Goal: Information Seeking & Learning: Learn about a topic

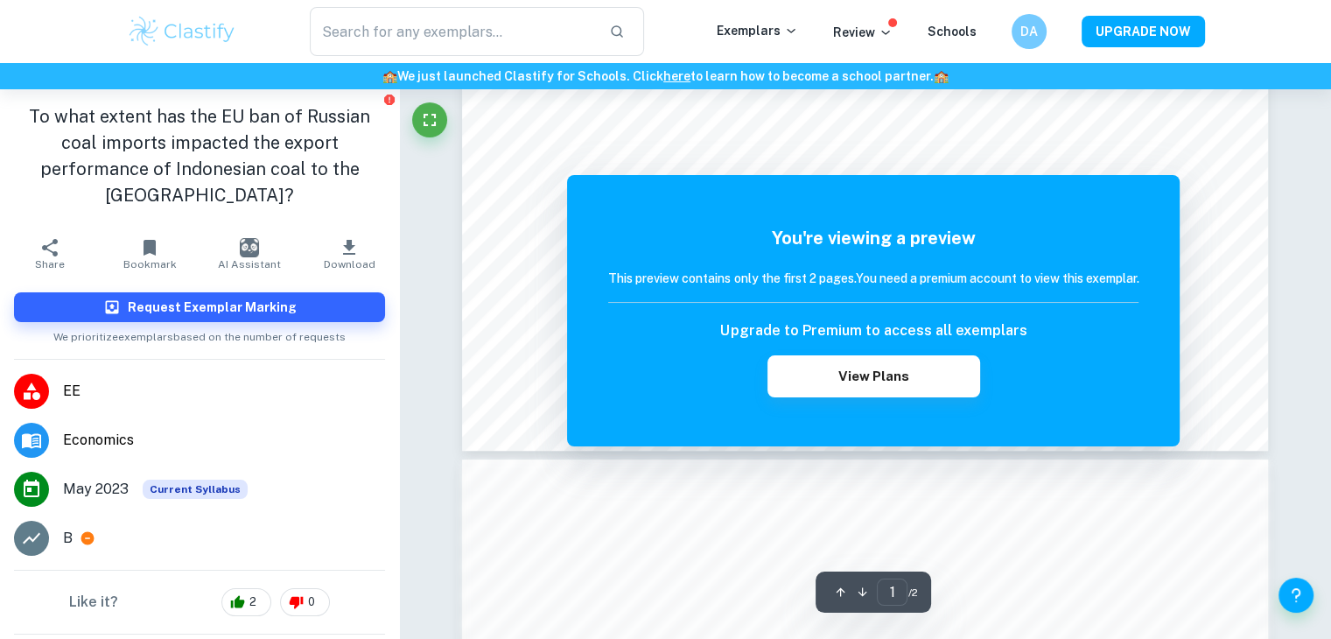
scroll to position [801, 0]
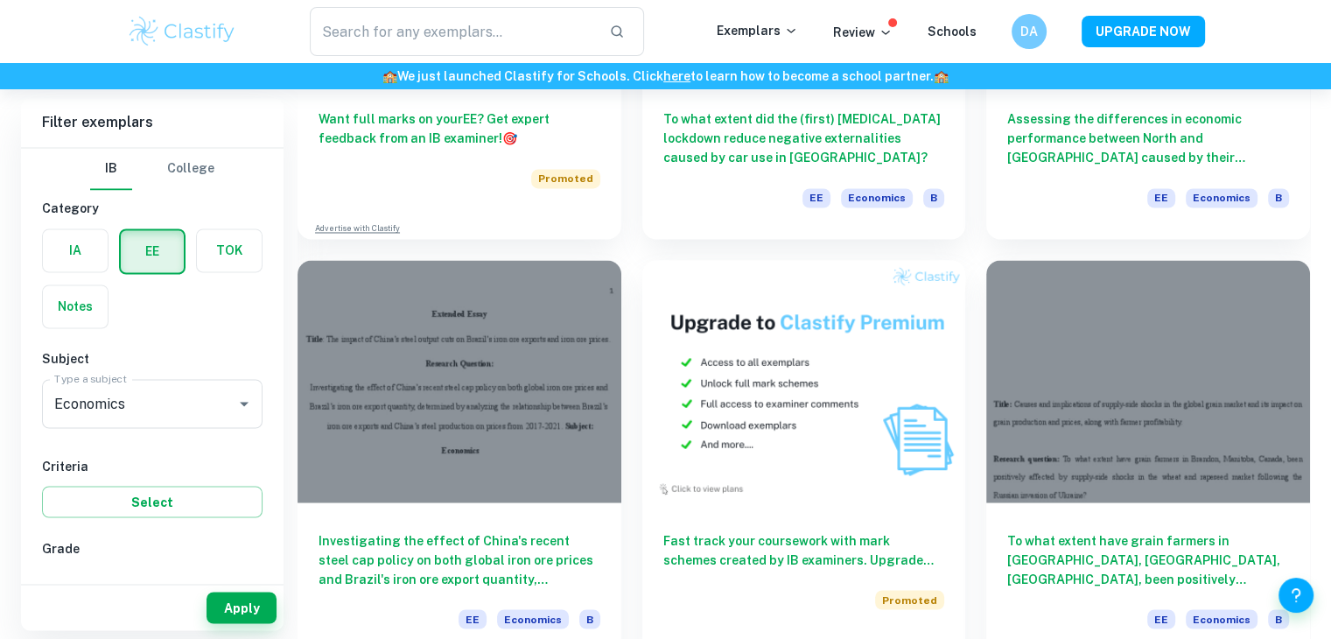
scroll to position [2913, 0]
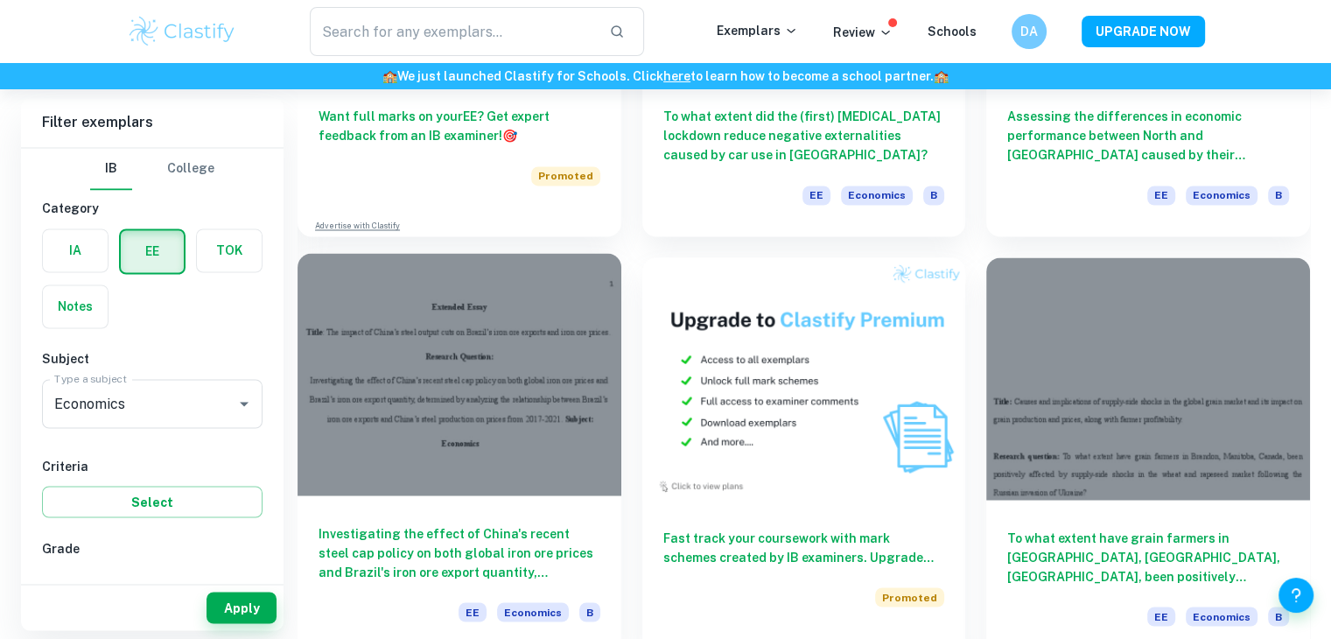
click at [543, 448] on div at bounding box center [460, 374] width 324 height 242
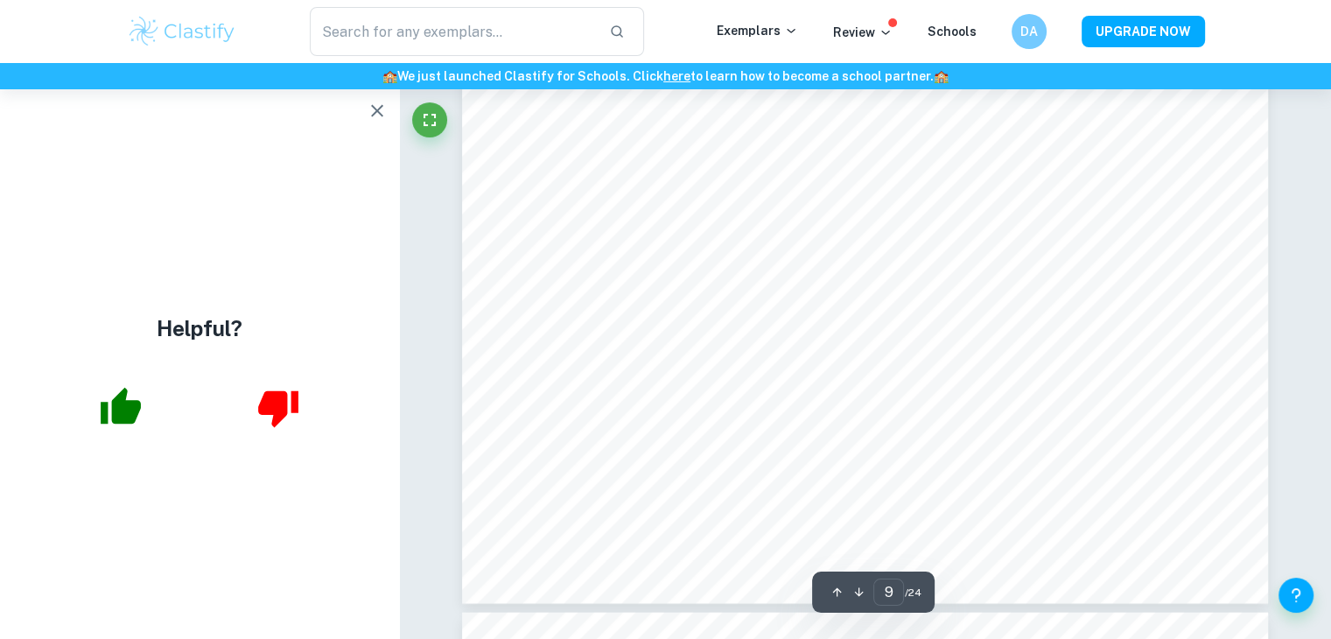
scroll to position [10231, 0]
click at [364, 90] on div "Helpful?" at bounding box center [199, 364] width 399 height 550
click at [383, 122] on button "button" at bounding box center [377, 111] width 35 height 35
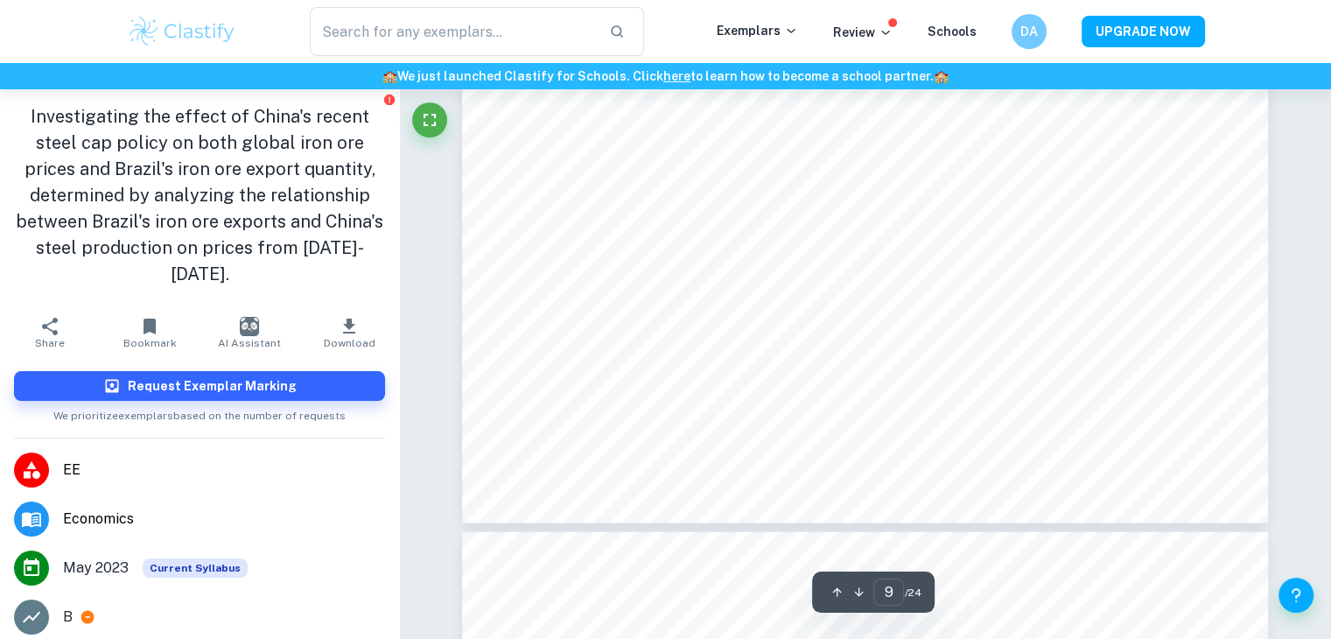
scroll to position [10312, 0]
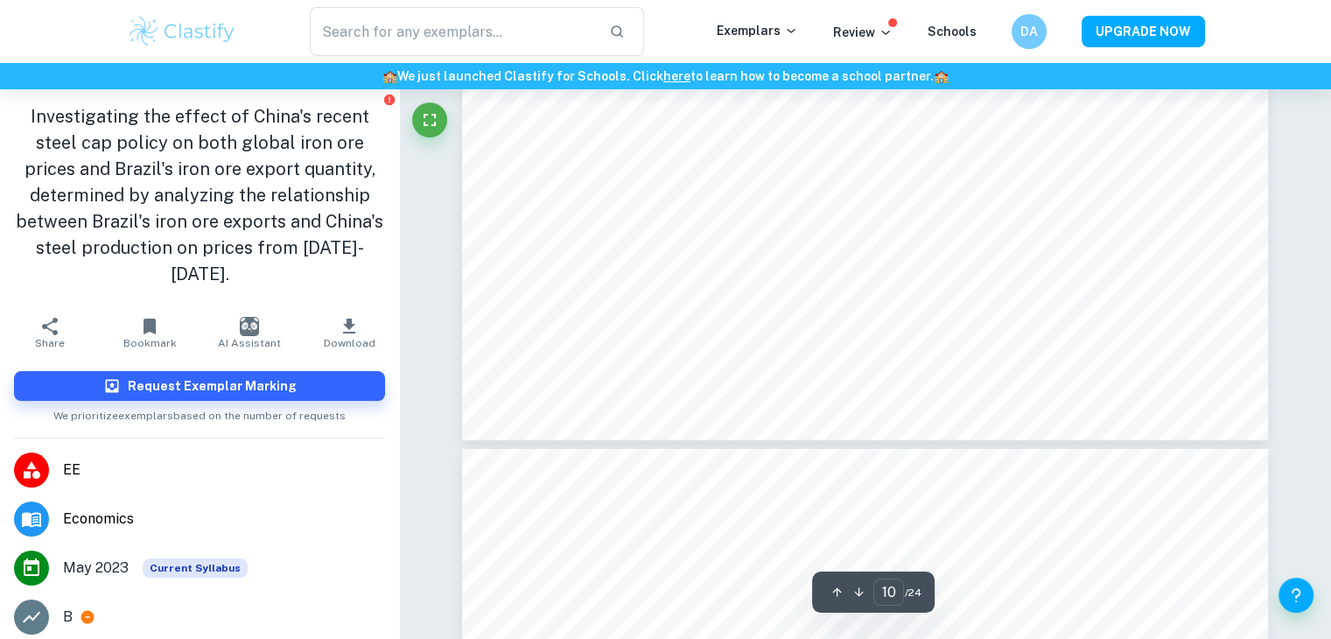
type input "11"
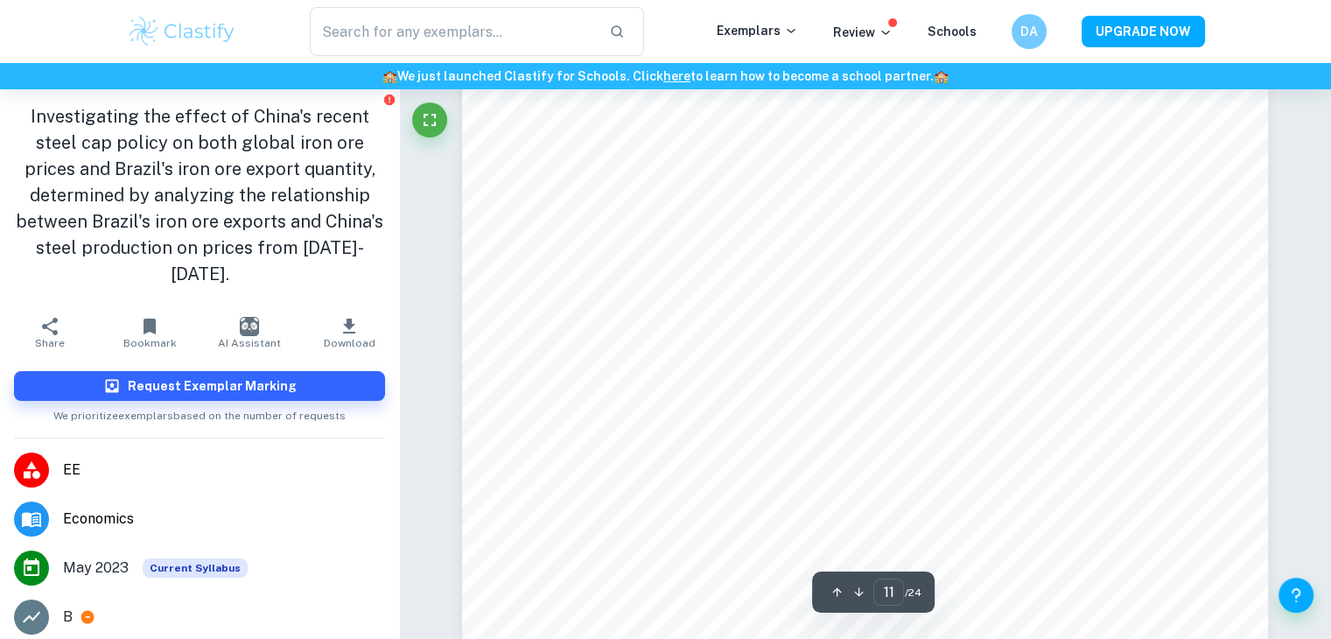
scroll to position [12032, 0]
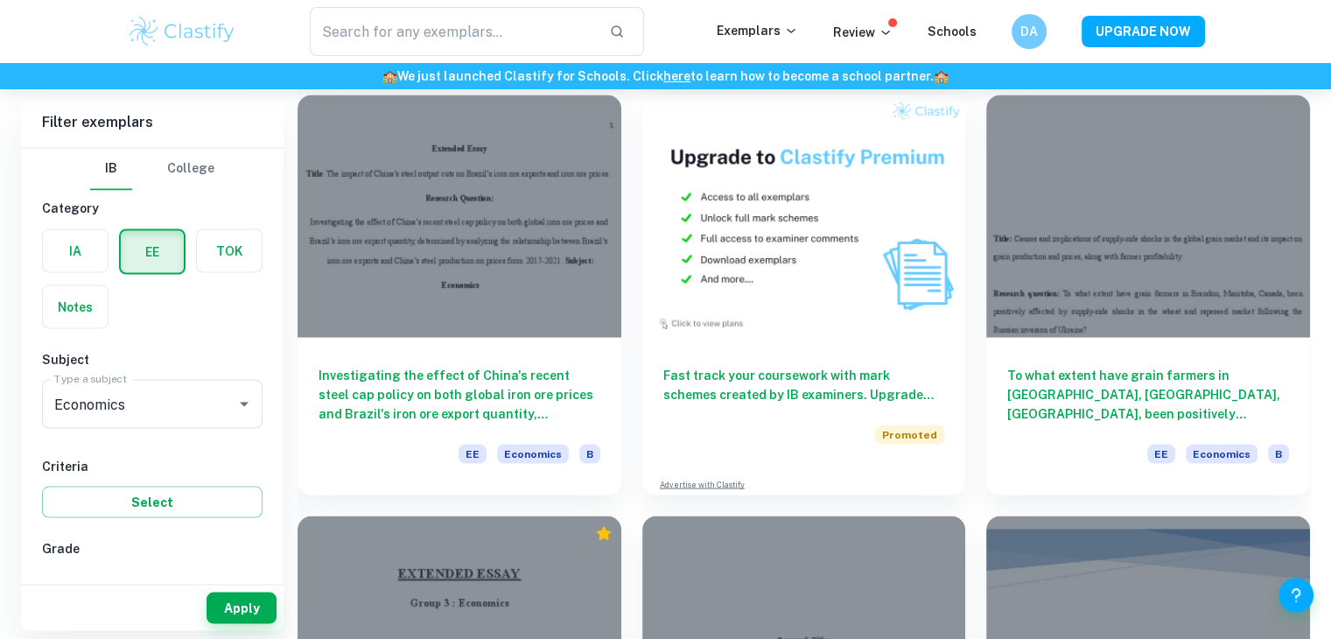
scroll to position [3078, 0]
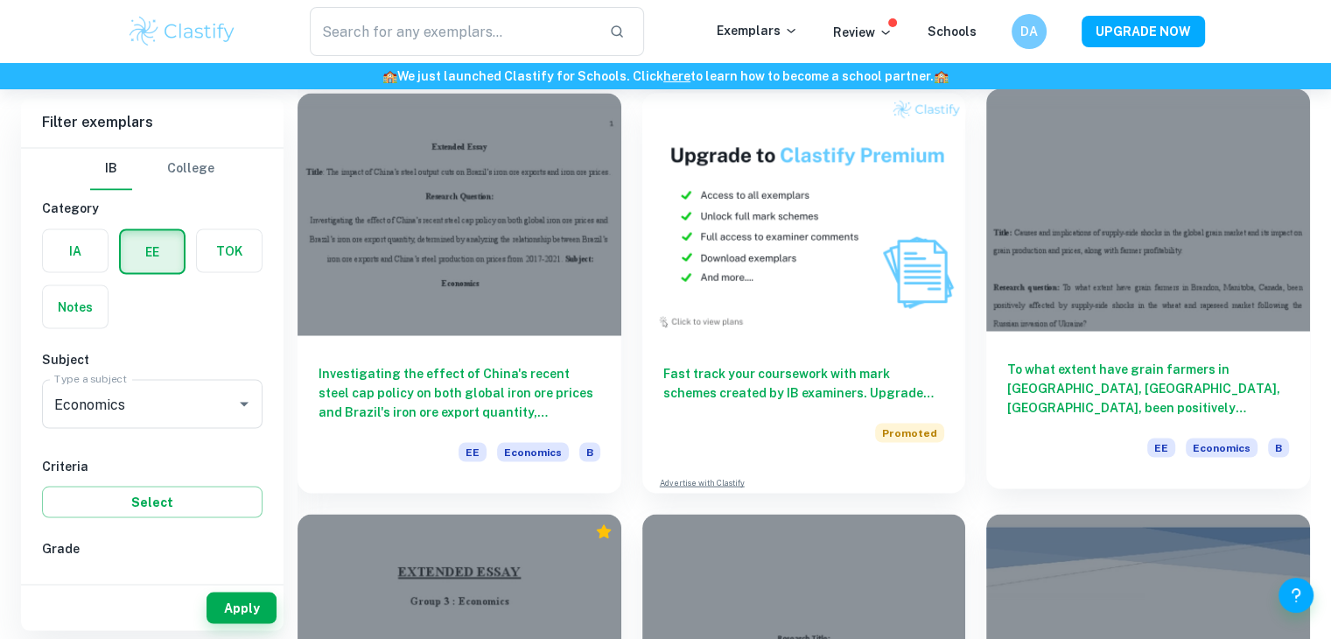
click at [1243, 280] on div at bounding box center [1148, 209] width 324 height 242
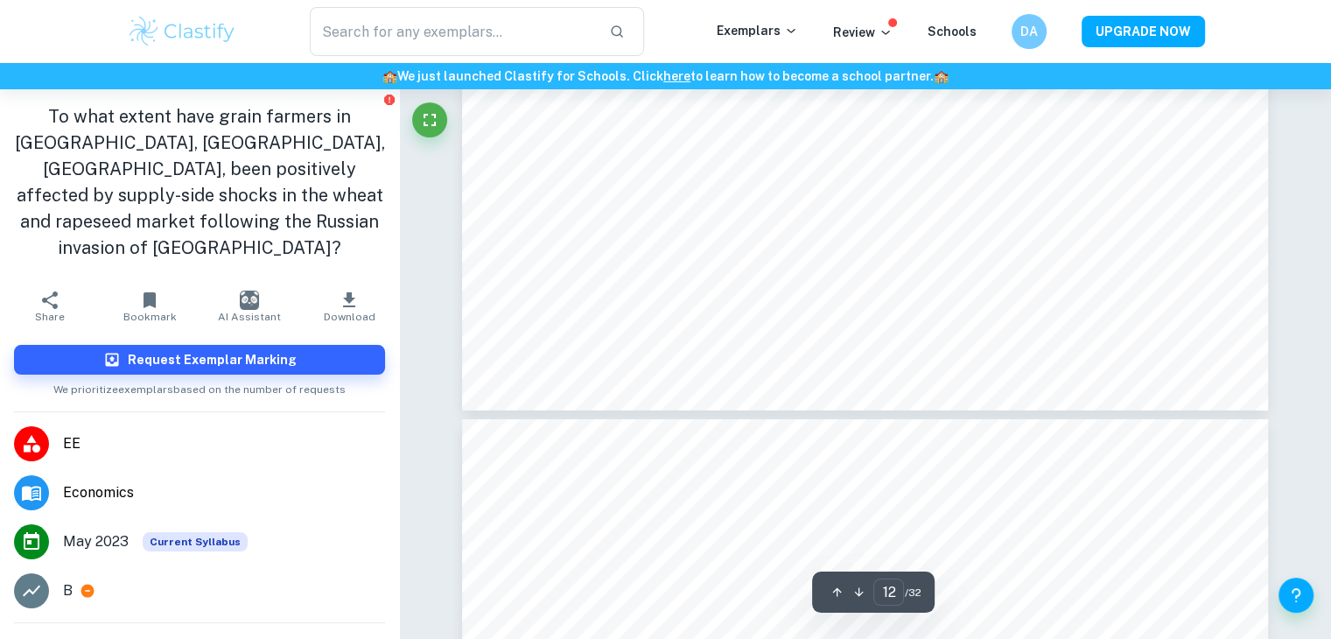
scroll to position [12702, 0]
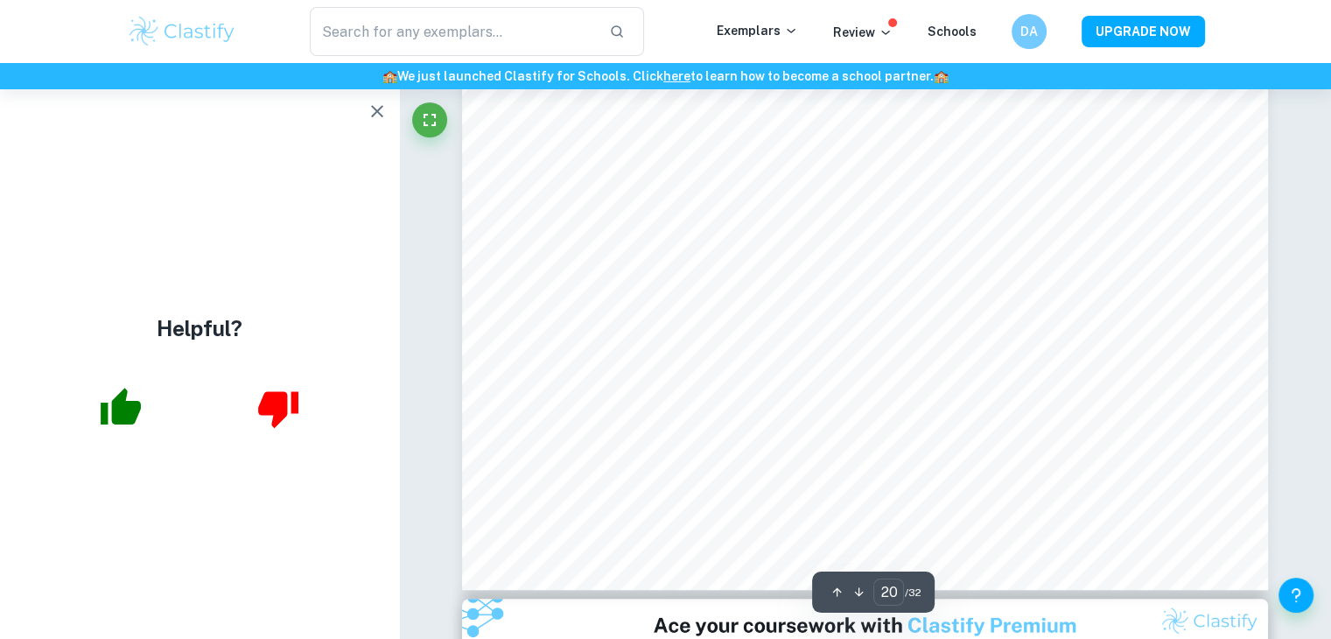
scroll to position [21081, 0]
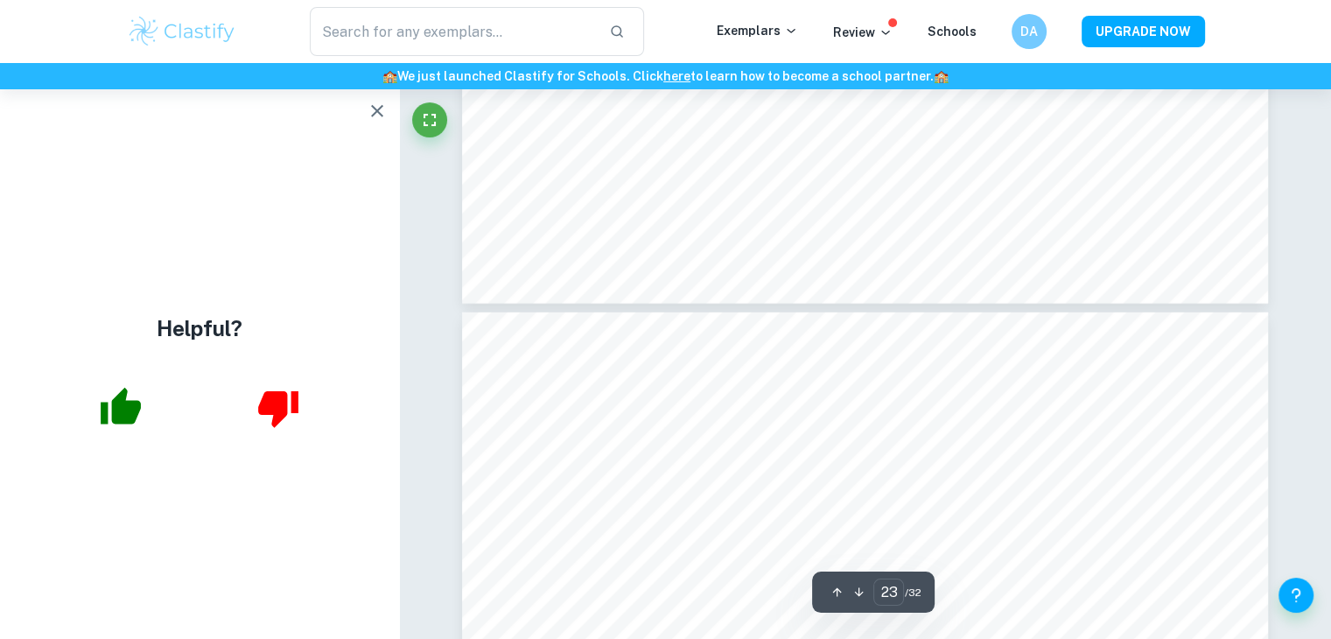
type input "24"
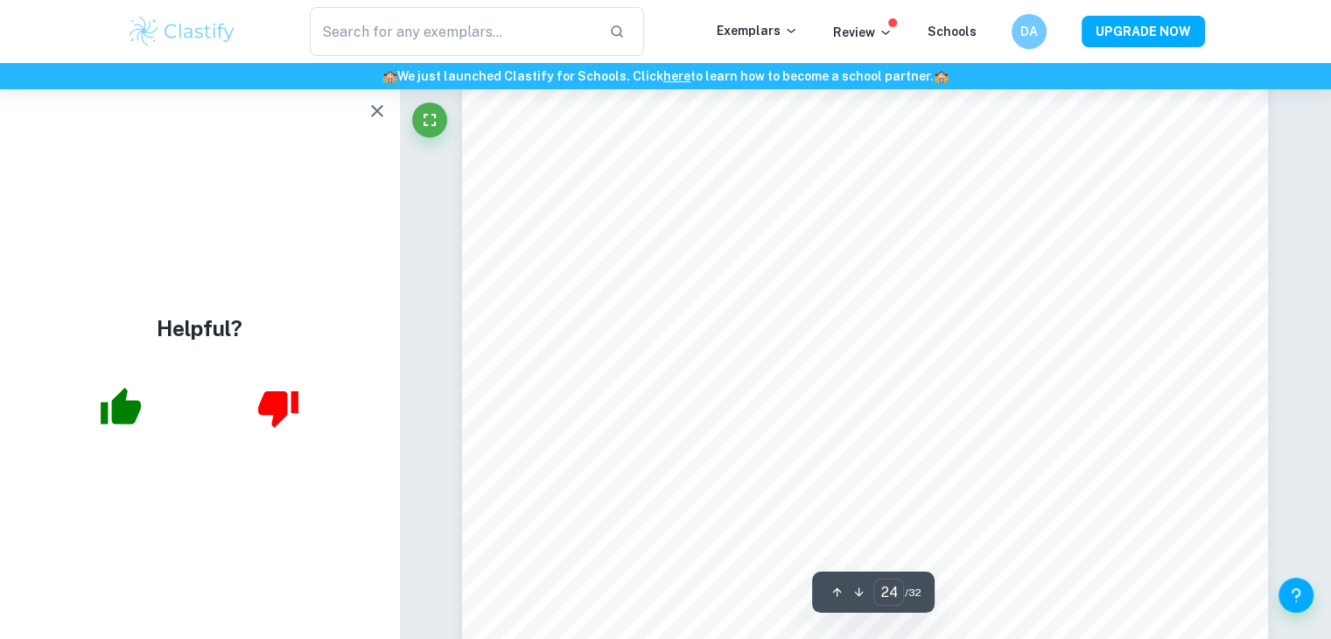
scroll to position [24926, 0]
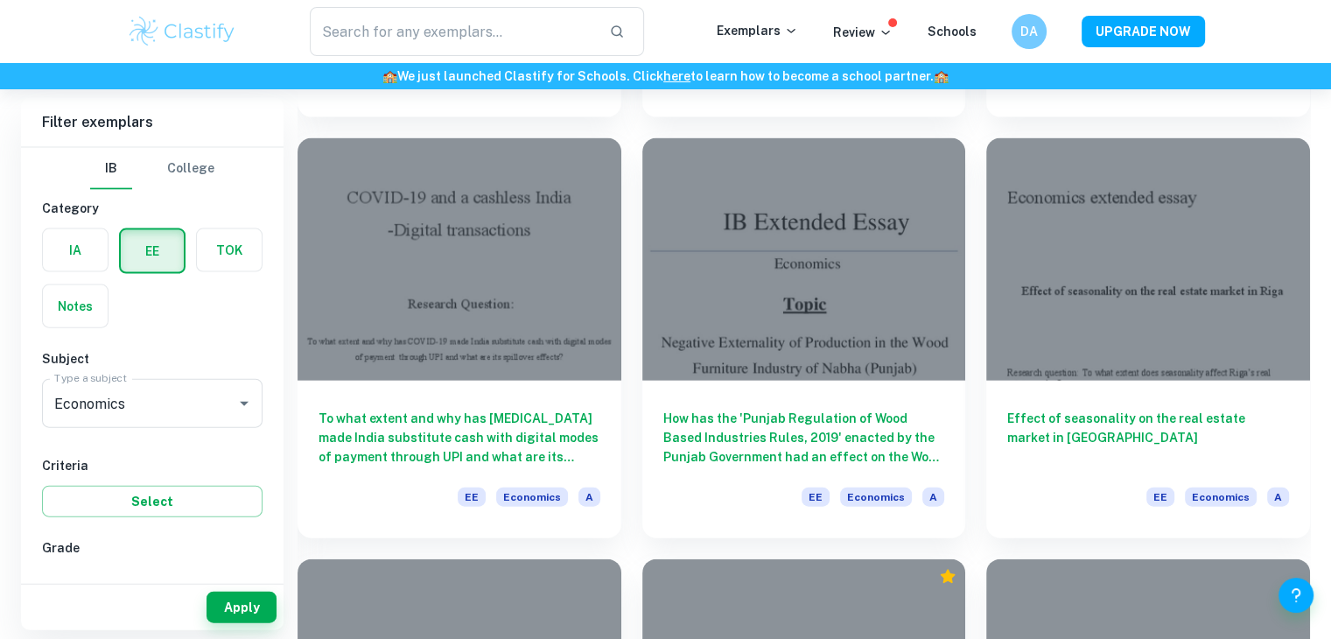
scroll to position [3881, 0]
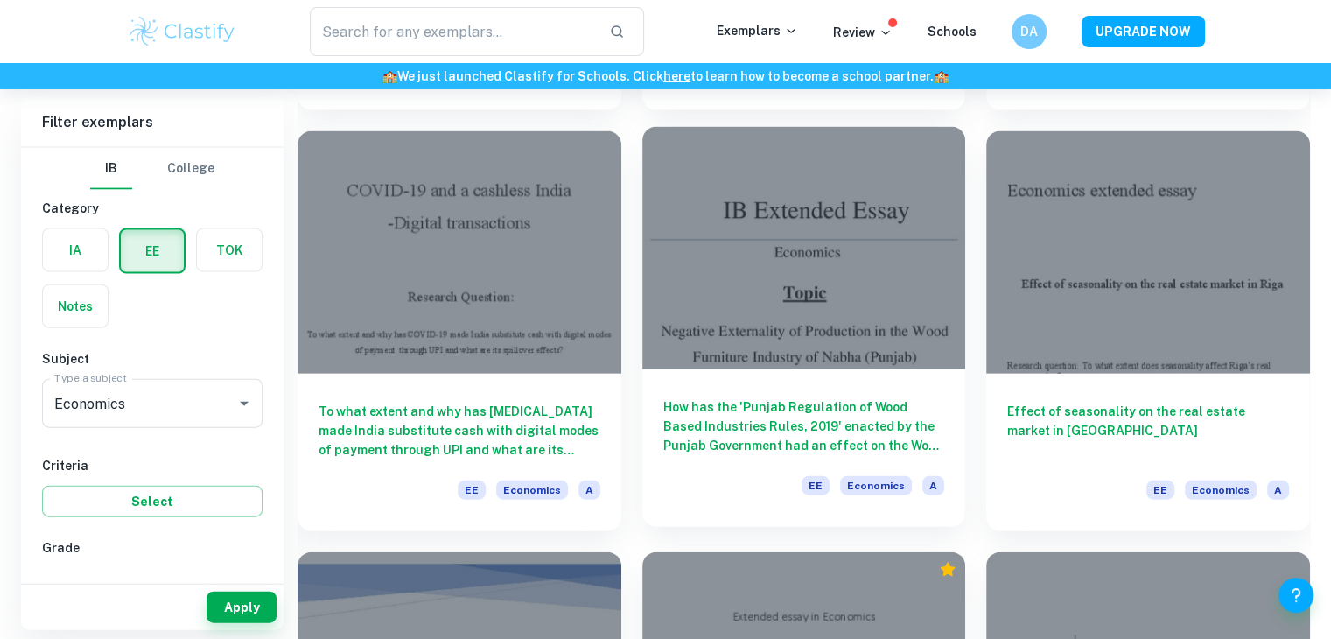
click at [828, 385] on div "How has the 'Punjab Regulation of Wood Based Industries Rules, 2019' enacted by…" at bounding box center [804, 448] width 324 height 158
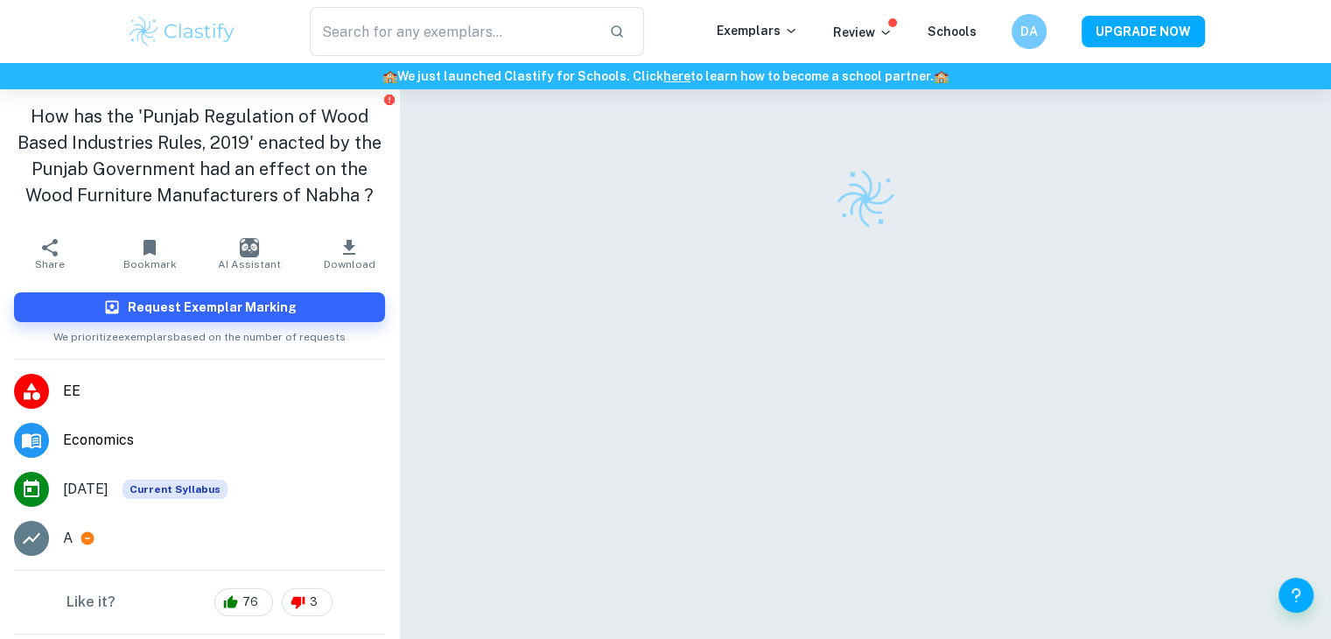
scroll to position [89, 0]
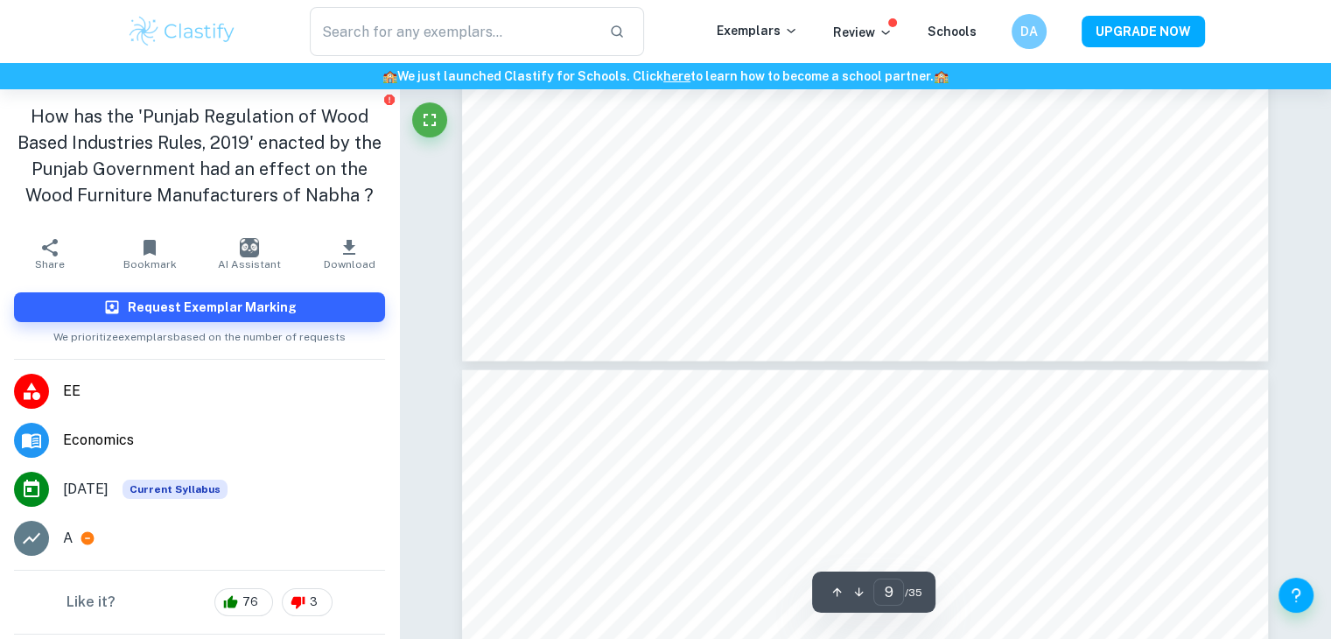
type input "10"
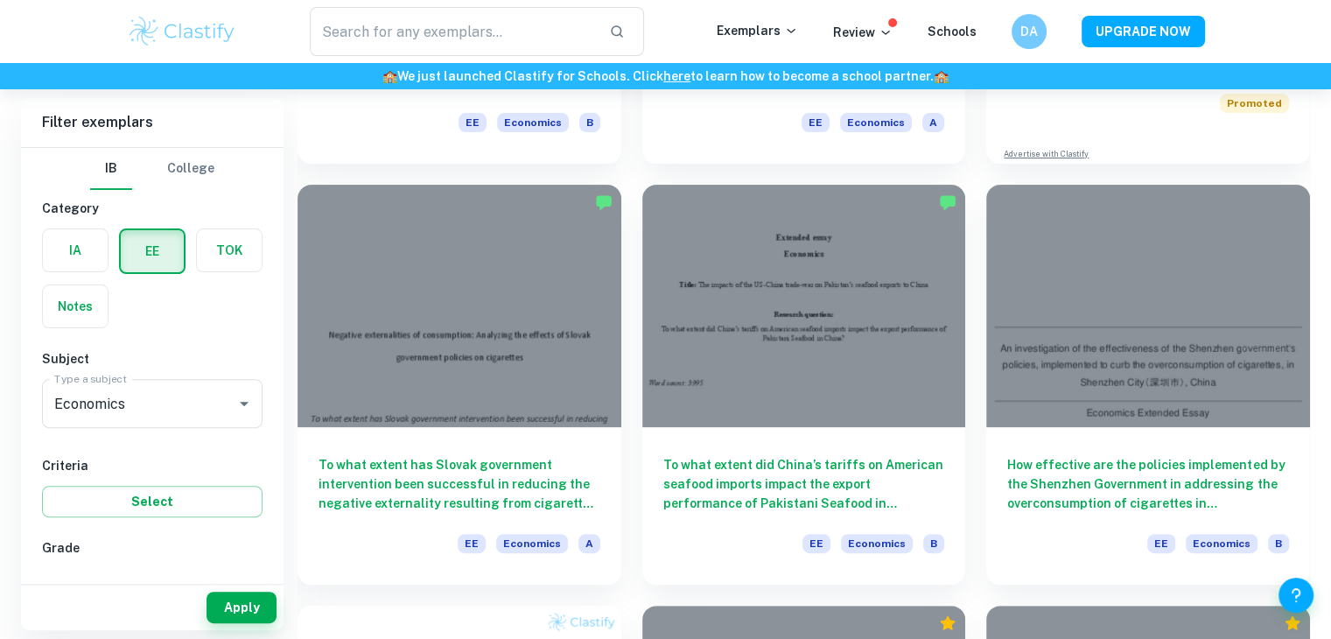
scroll to position [459, 0]
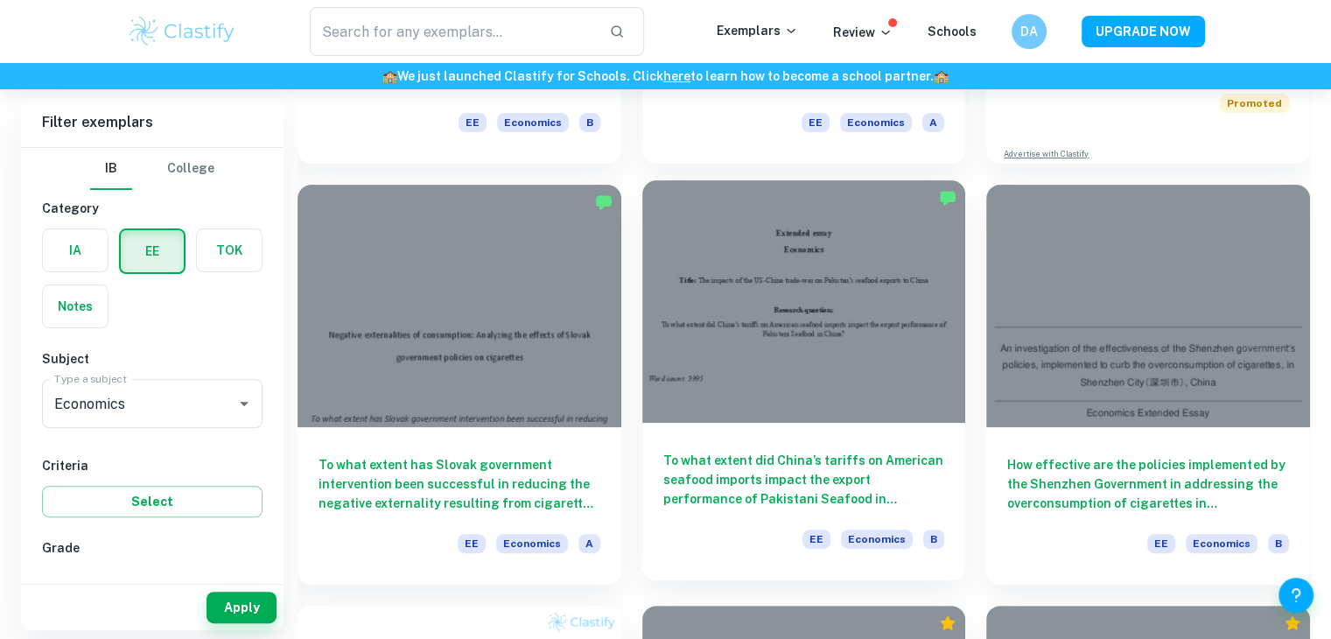
click at [836, 390] on div at bounding box center [804, 301] width 324 height 242
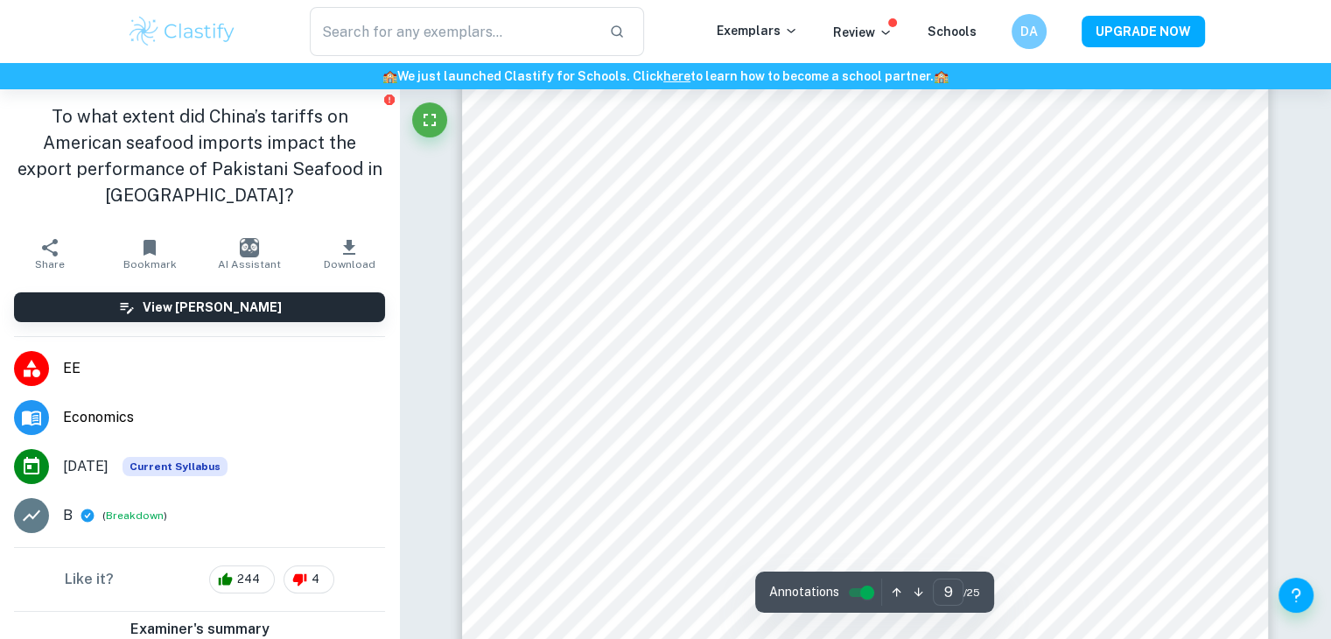
scroll to position [8911, 0]
type input "11"
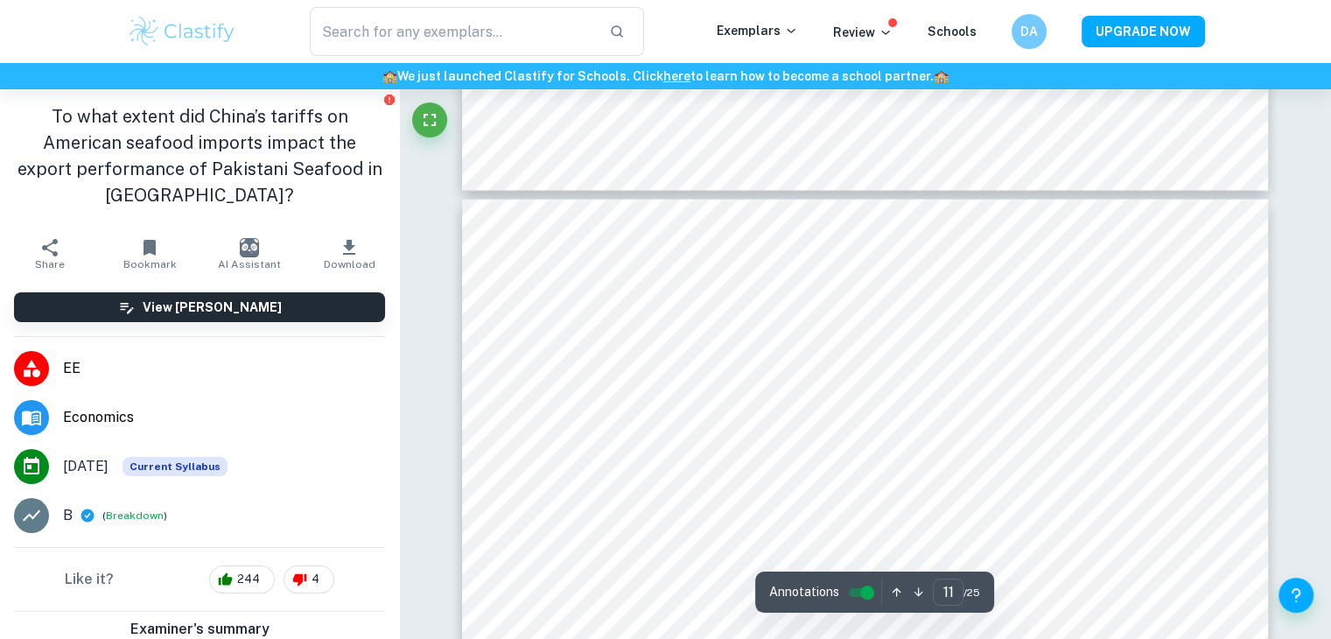
scroll to position [10817, 0]
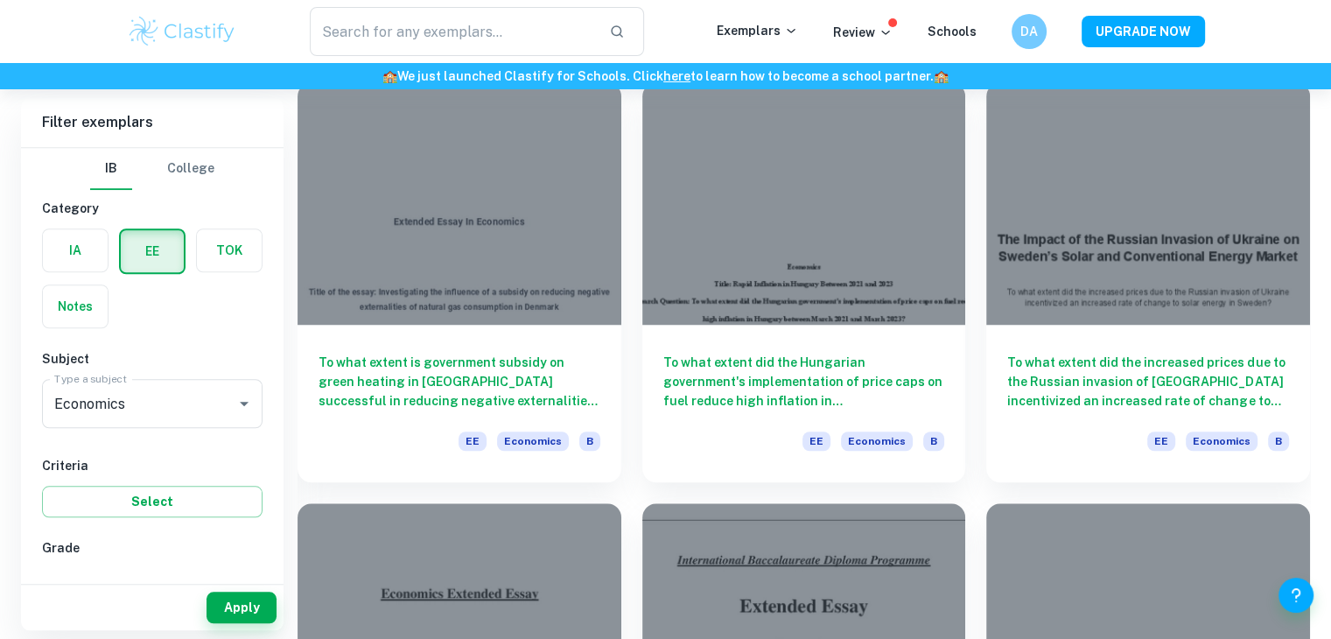
scroll to position [1405, 0]
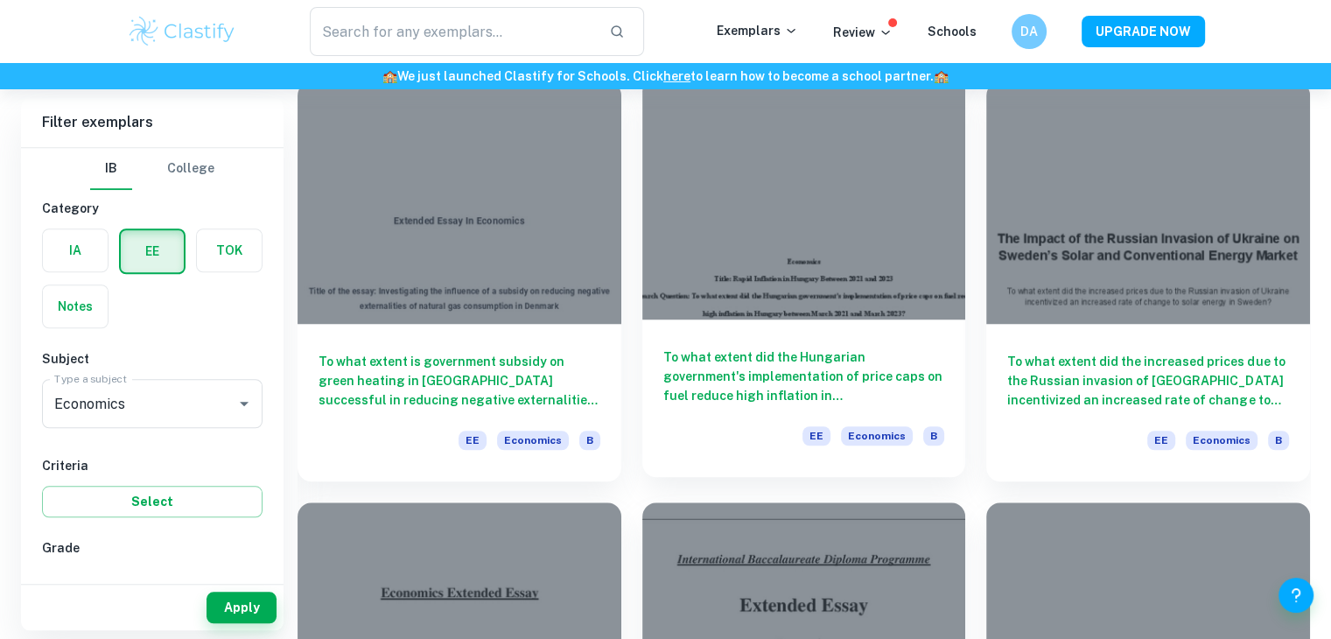
click at [775, 326] on div "To what extent did the Hungarian government's implementation of price caps on f…" at bounding box center [804, 398] width 324 height 158
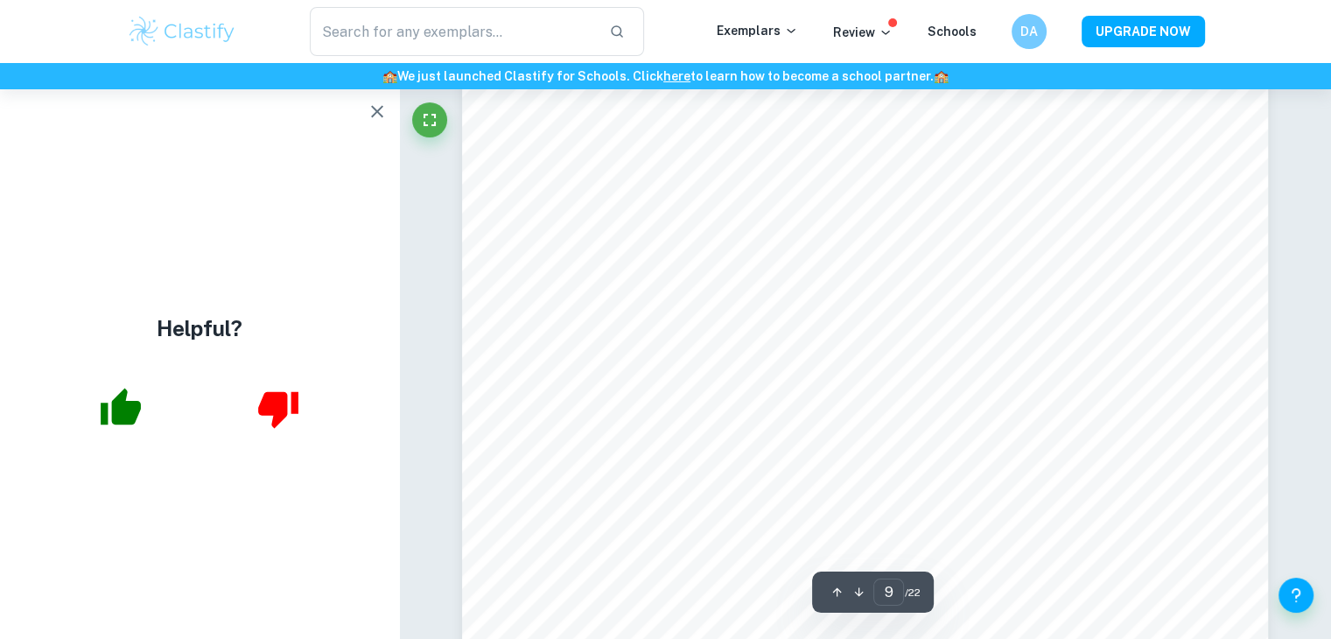
scroll to position [9287, 0]
click at [378, 102] on icon "button" at bounding box center [377, 111] width 21 height 21
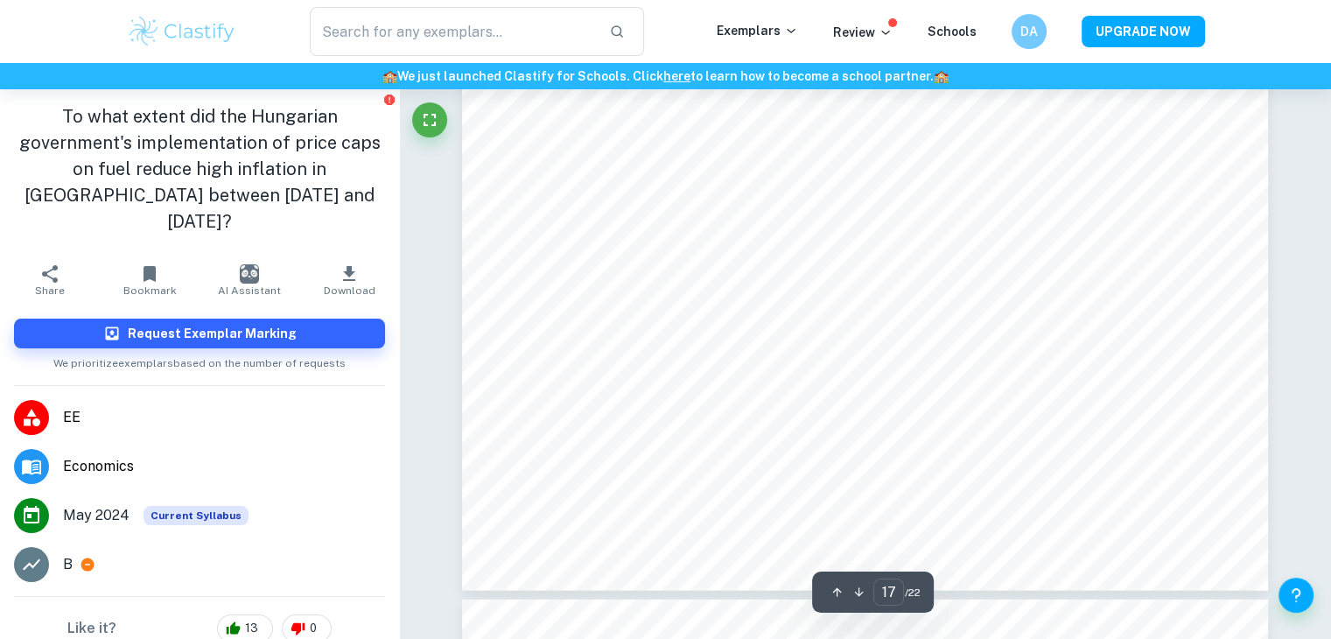
scroll to position [17934, 0]
type input "20"
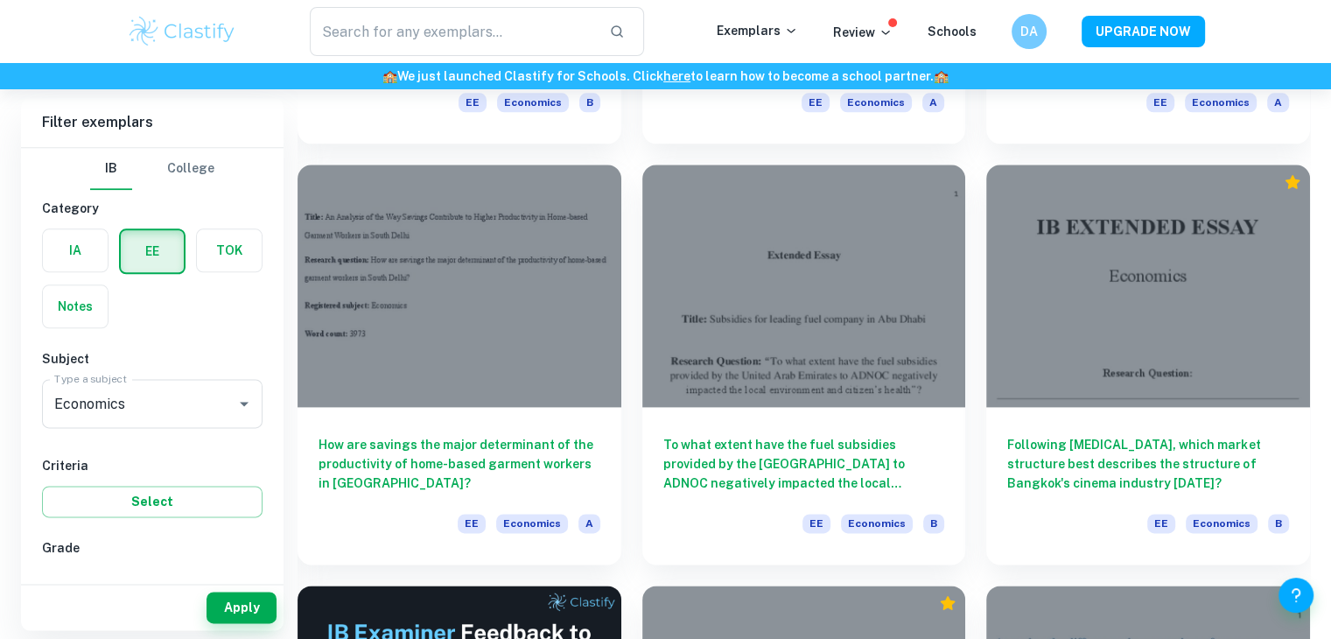
scroll to position [2162, 0]
